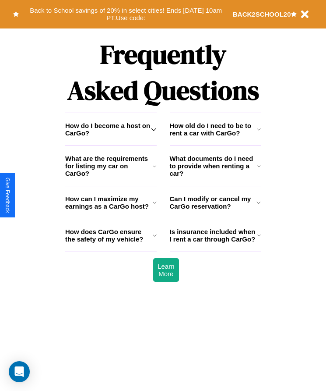
scroll to position [1143, 0]
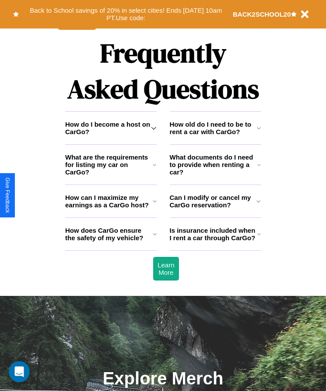
click at [111, 241] on h3 "How does CarGo ensure the safety of my vehicle?" at bounding box center [109, 234] width 88 height 15
click at [111, 209] on h3 "How can I maximize my earnings as a CarGo host?" at bounding box center [109, 201] width 88 height 15
click at [215, 209] on h3 "Can I modify or cancel my CarGo reservation?" at bounding box center [213, 201] width 87 height 15
click at [154, 131] on icon at bounding box center [153, 127] width 5 height 7
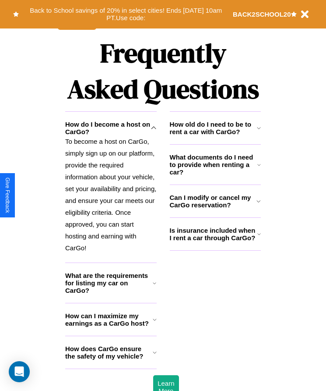
click at [111, 327] on h3 "How can I maximize my earnings as a CarGo host?" at bounding box center [109, 319] width 88 height 15
click at [259, 237] on icon at bounding box center [260, 233] width 4 height 7
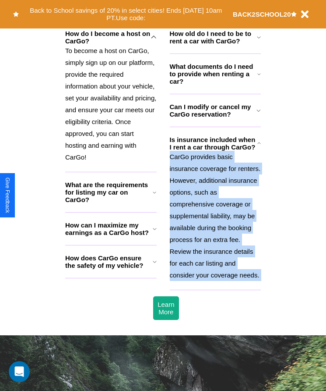
scroll to position [1403, 0]
